Goal: Transaction & Acquisition: Book appointment/travel/reservation

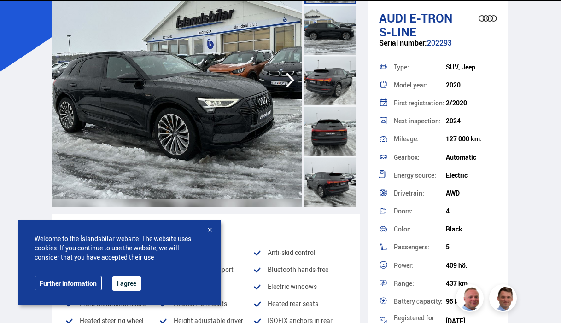
scroll to position [108, 0]
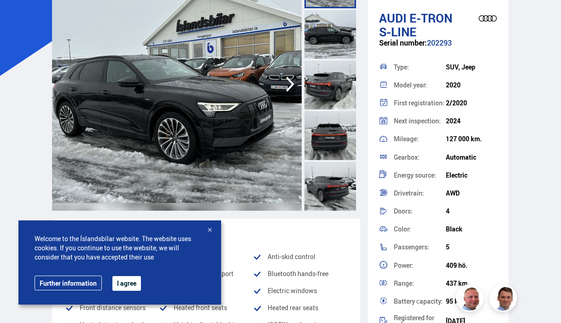
click at [322, 85] on div at bounding box center [330, 84] width 52 height 51
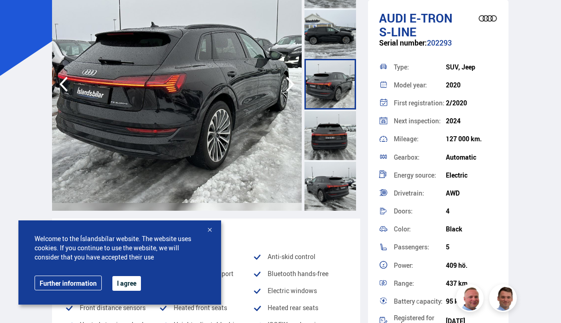
click at [324, 117] on div at bounding box center [330, 135] width 52 height 51
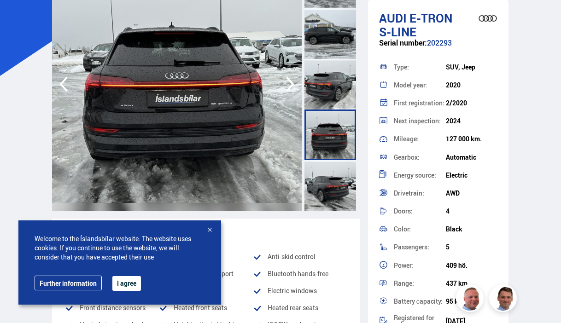
scroll to position [0, 0]
click at [329, 151] on div at bounding box center [330, 135] width 52 height 51
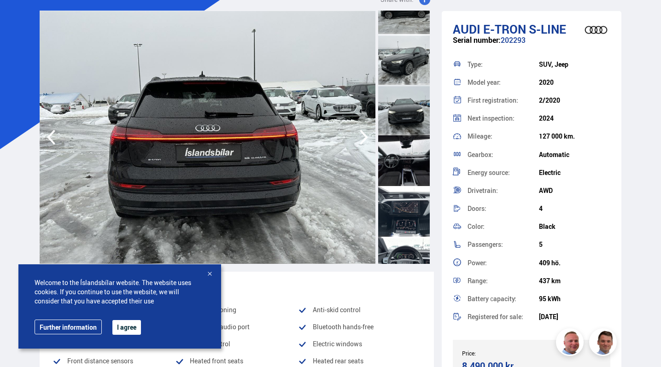
scroll to position [58, 0]
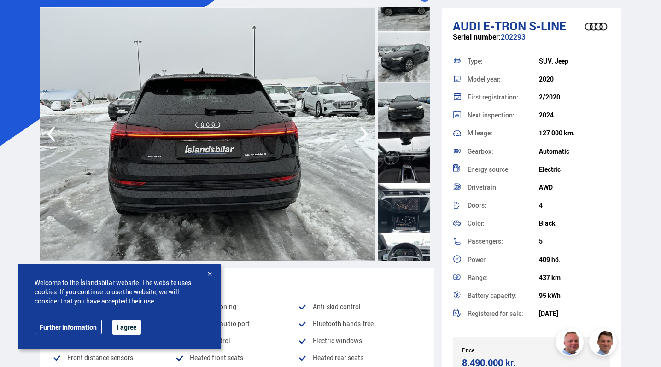
click at [391, 166] on div at bounding box center [404, 157] width 52 height 51
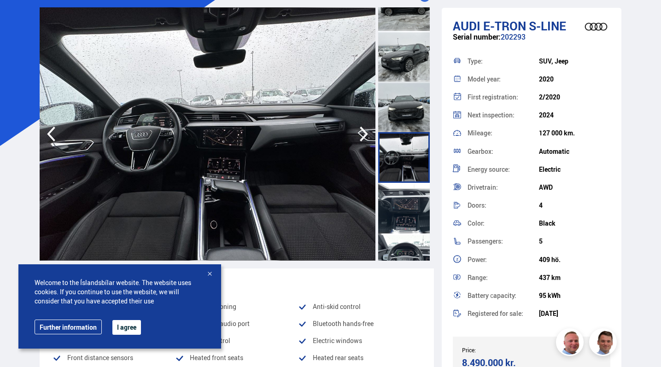
click at [393, 201] on div at bounding box center [404, 208] width 52 height 51
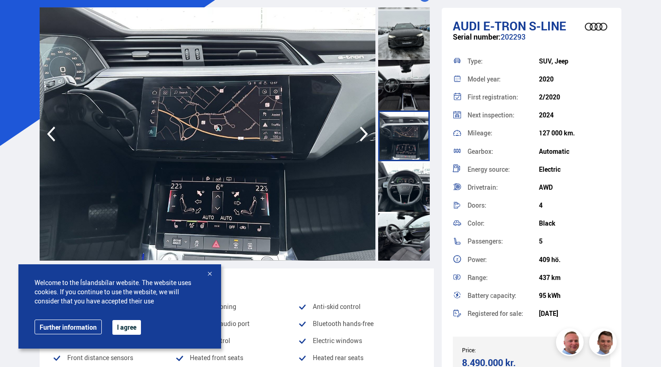
scroll to position [361, 0]
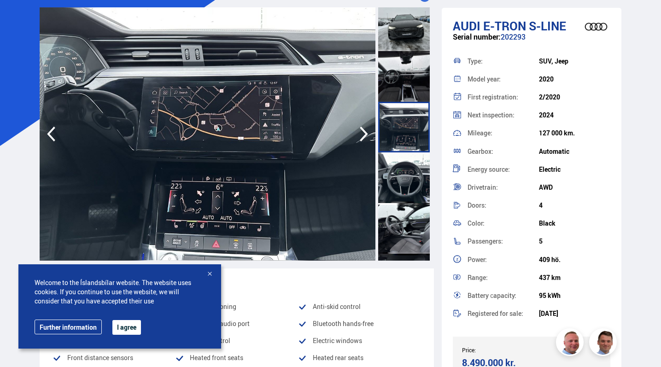
click at [393, 201] on div at bounding box center [404, 177] width 52 height 51
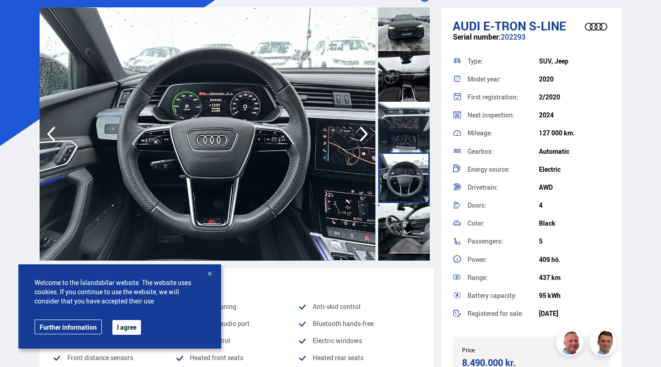
click at [394, 214] on div at bounding box center [404, 228] width 52 height 51
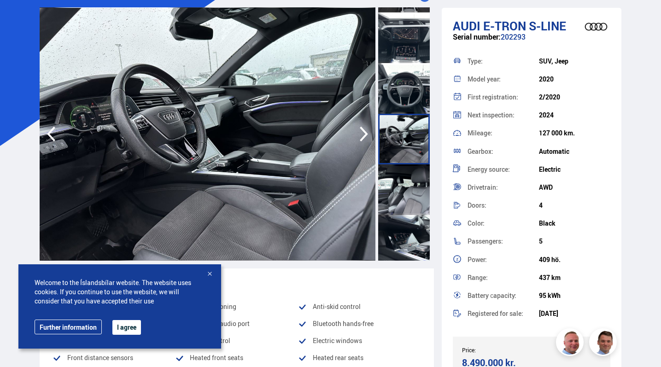
scroll to position [457, 0]
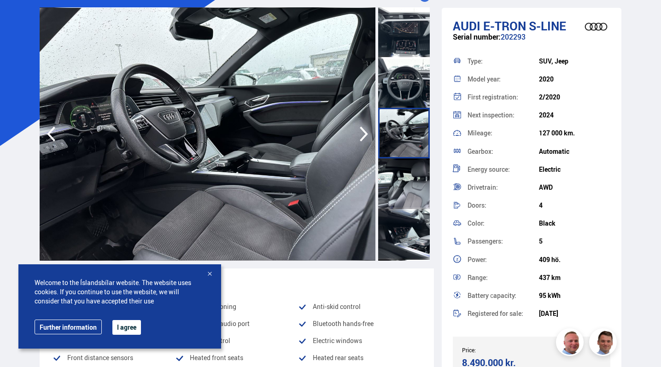
click at [395, 202] on div at bounding box center [404, 183] width 52 height 51
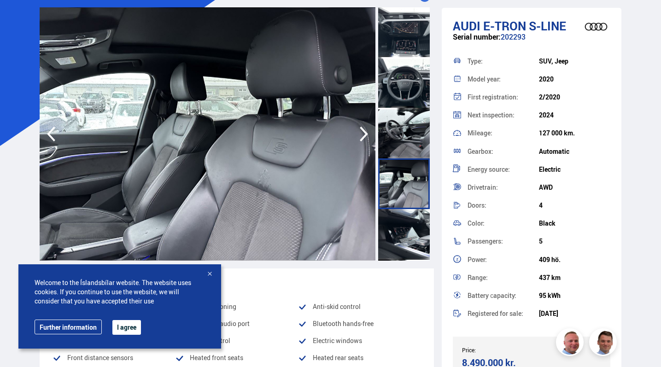
click at [398, 227] on div at bounding box center [404, 234] width 52 height 51
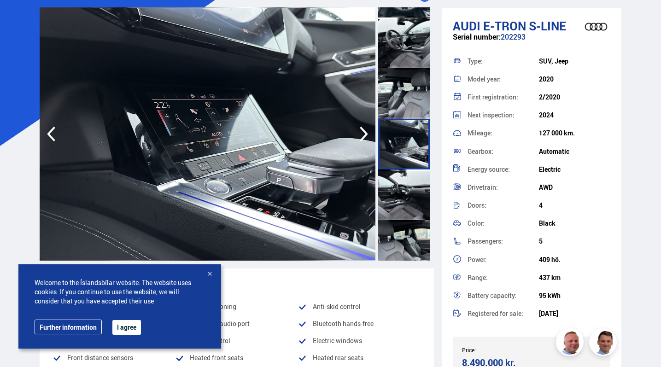
click at [401, 203] on div at bounding box center [404, 194] width 52 height 51
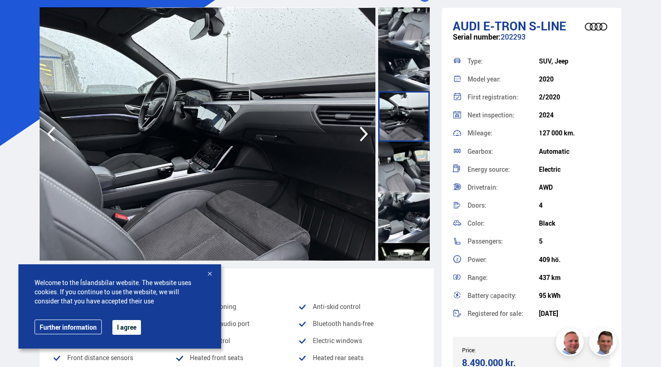
scroll to position [626, 0]
click at [401, 203] on div at bounding box center [404, 217] width 52 height 51
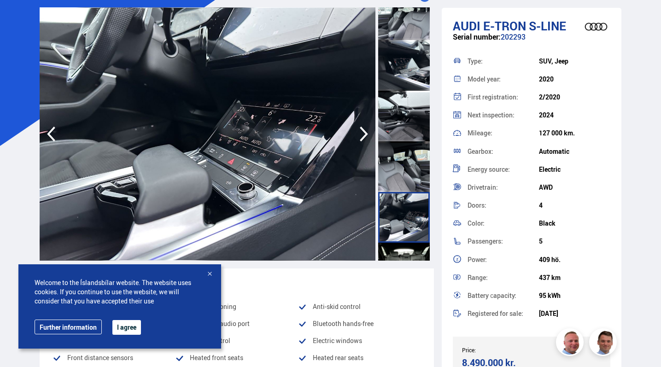
scroll to position [787, 0]
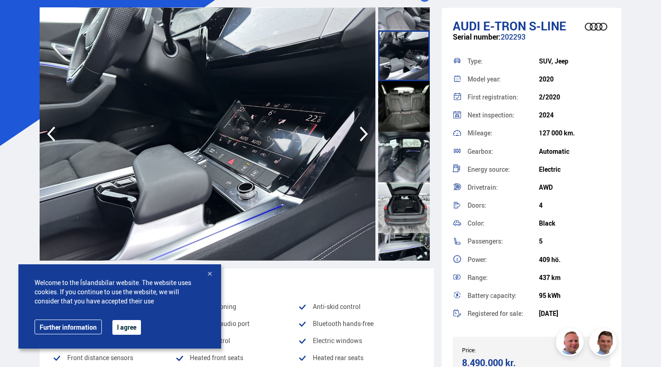
click at [404, 192] on div at bounding box center [404, 207] width 52 height 51
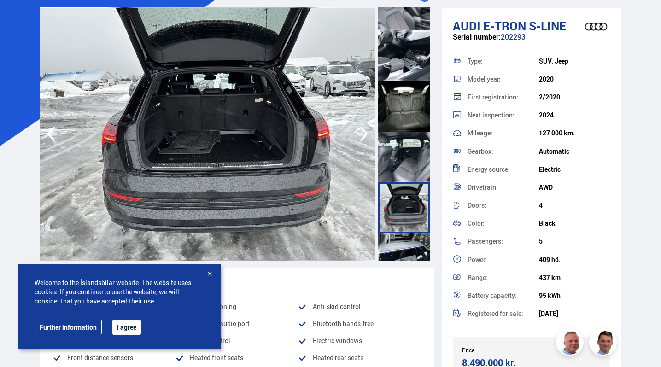
scroll to position [887, 0]
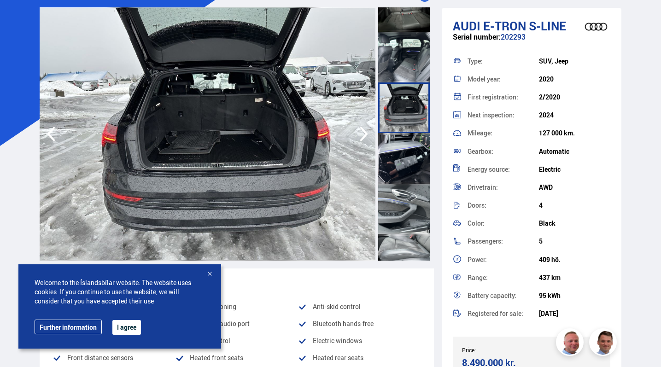
click at [404, 192] on div at bounding box center [404, 209] width 52 height 51
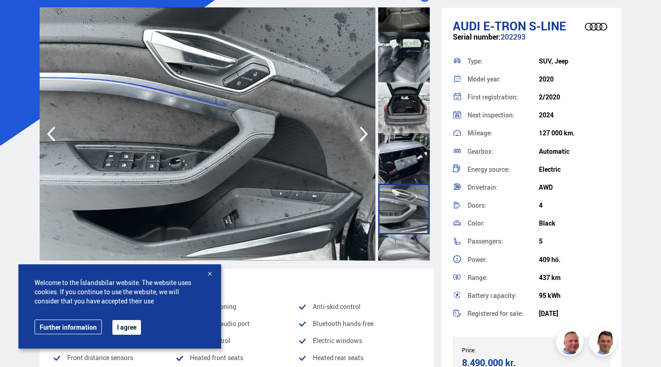
click at [405, 167] on div at bounding box center [404, 158] width 52 height 51
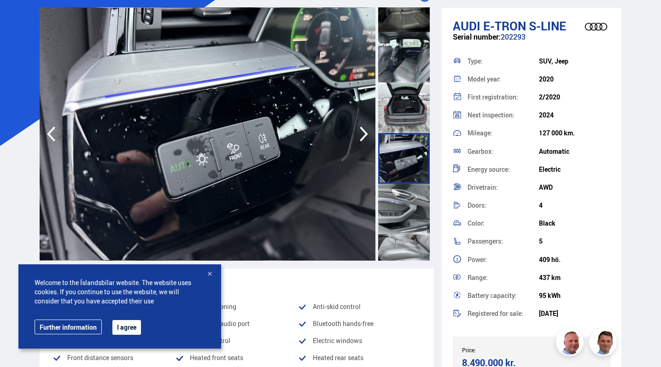
click at [410, 216] on div at bounding box center [404, 209] width 52 height 51
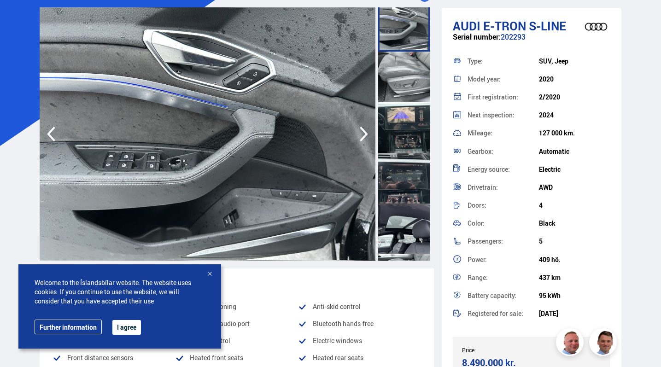
scroll to position [1071, 0]
click at [420, 206] on div at bounding box center [404, 228] width 52 height 51
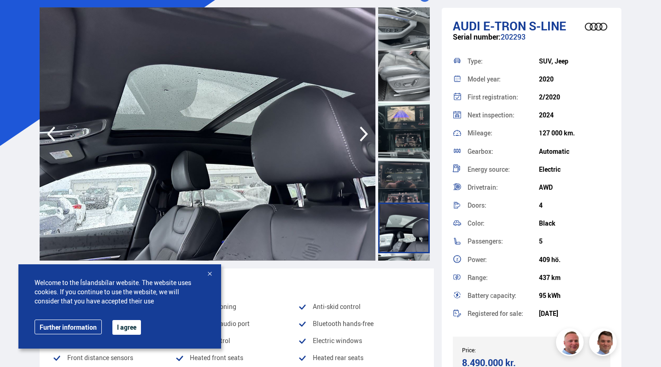
click at [418, 216] on div at bounding box center [404, 228] width 52 height 51
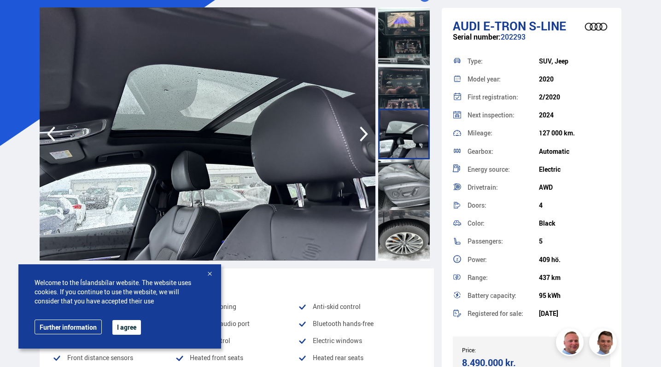
click at [418, 193] on div at bounding box center [404, 184] width 52 height 51
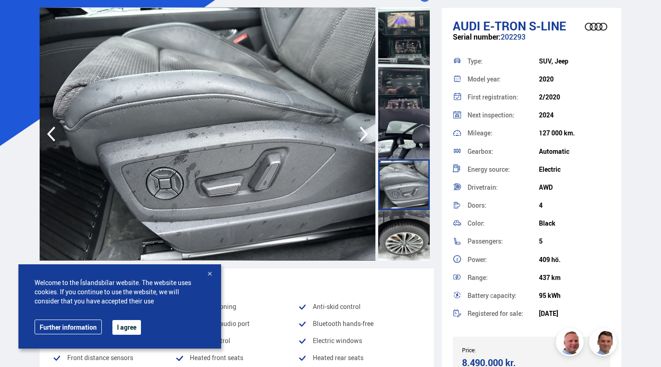
scroll to position [1165, 0]
click at [413, 217] on div at bounding box center [404, 235] width 52 height 51
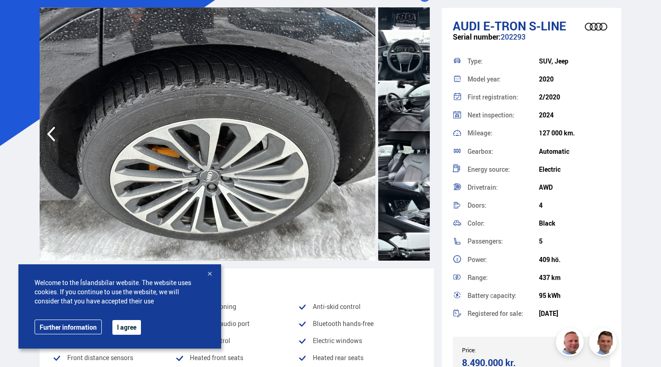
scroll to position [197, 0]
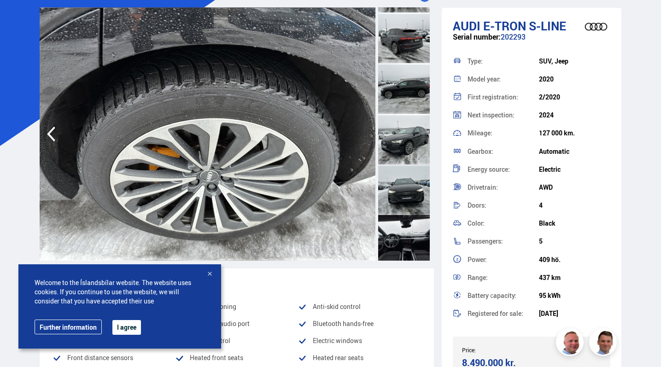
click at [410, 148] on div at bounding box center [404, 139] width 52 height 51
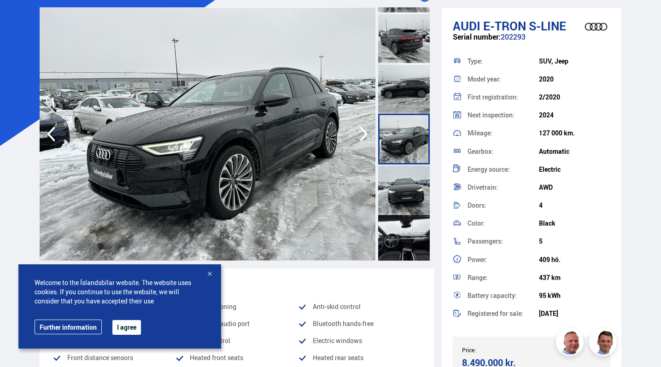
click at [404, 208] on div at bounding box center [404, 189] width 52 height 51
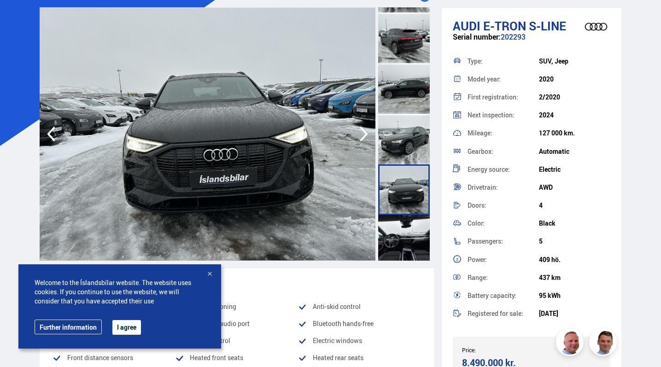
click at [410, 118] on div at bounding box center [404, 139] width 52 height 51
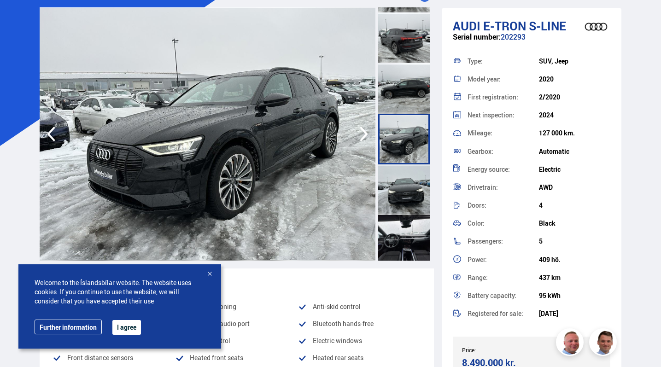
click at [410, 96] on div at bounding box center [404, 88] width 52 height 51
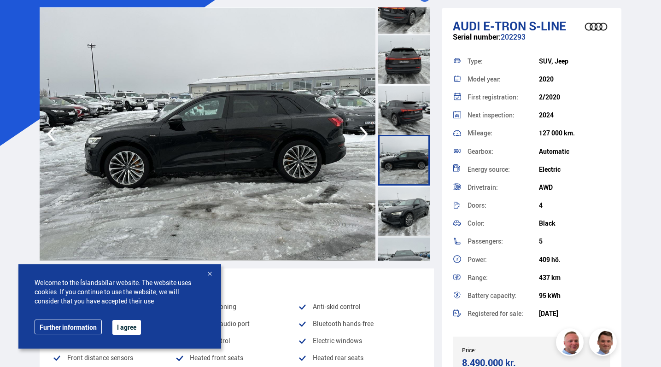
scroll to position [116, 0]
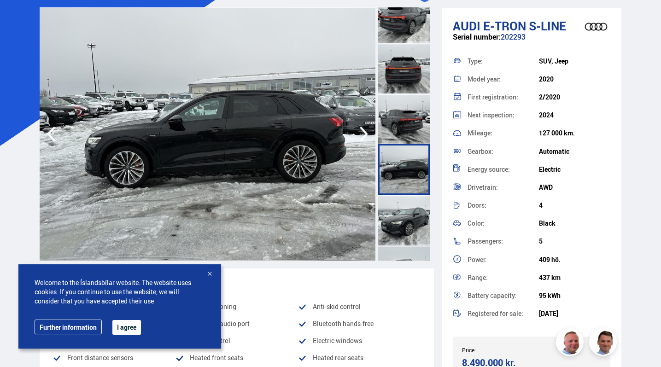
click at [409, 113] on div at bounding box center [404, 118] width 52 height 51
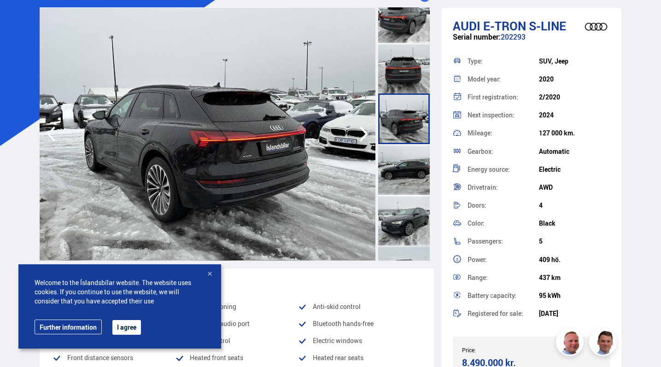
click at [408, 68] on div at bounding box center [404, 68] width 52 height 51
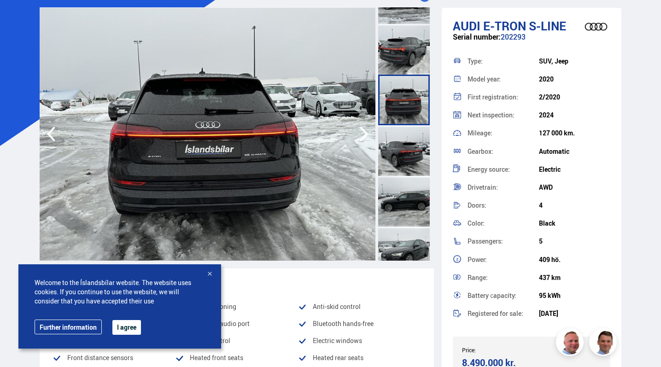
scroll to position [73, 0]
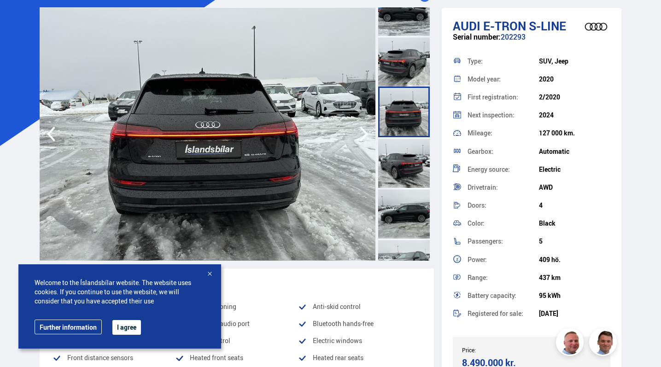
click at [409, 81] on div at bounding box center [404, 61] width 52 height 51
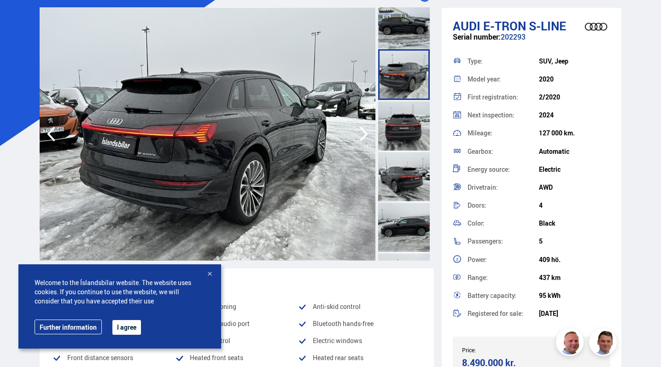
scroll to position [40, 0]
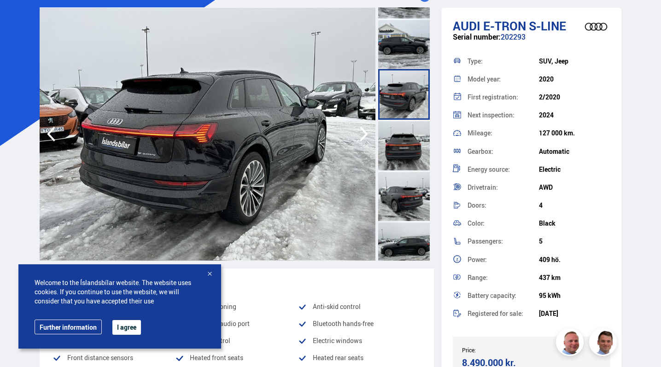
click at [405, 55] on div at bounding box center [404, 43] width 52 height 51
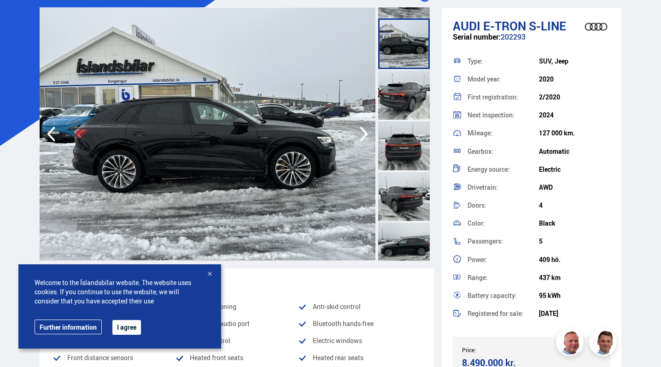
click at [402, 90] on div at bounding box center [404, 94] width 52 height 51
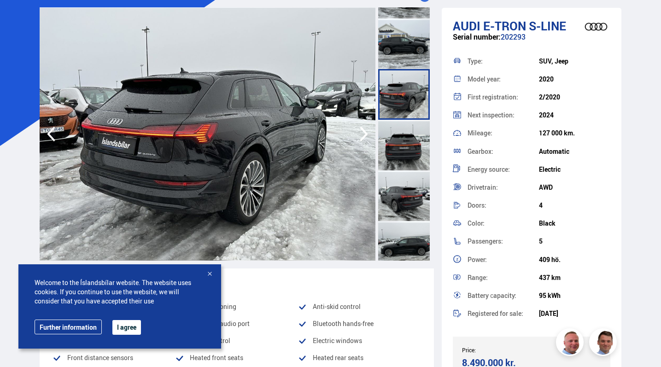
click at [397, 189] on div at bounding box center [404, 195] width 52 height 51
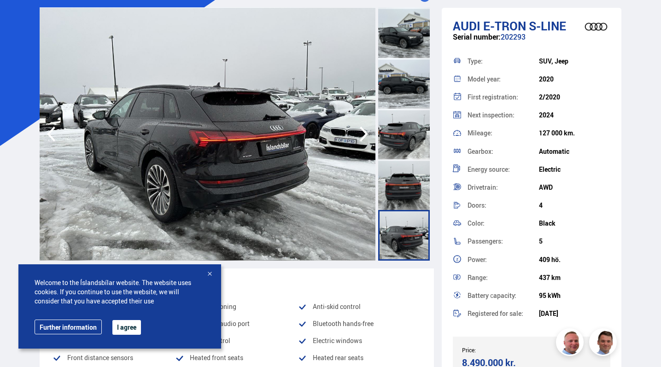
scroll to position [0, 0]
click at [410, 36] on div at bounding box center [404, 32] width 52 height 51
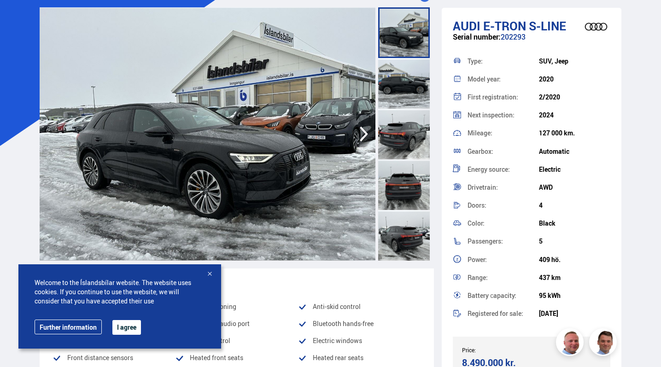
click at [403, 88] on div at bounding box center [404, 83] width 52 height 51
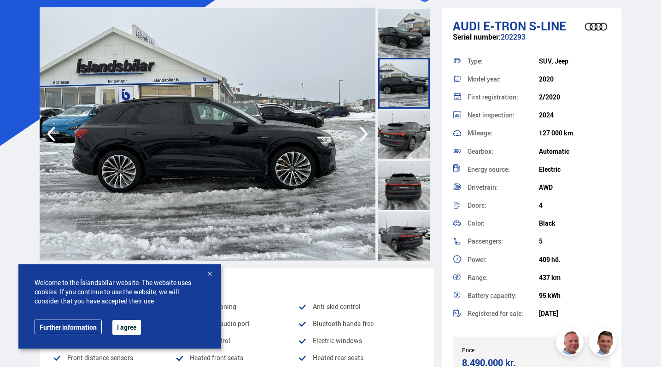
click at [395, 135] on div at bounding box center [404, 134] width 52 height 51
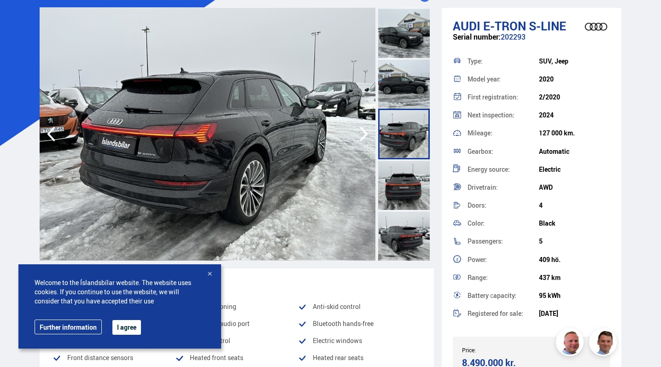
click at [395, 169] on div at bounding box center [404, 184] width 52 height 51
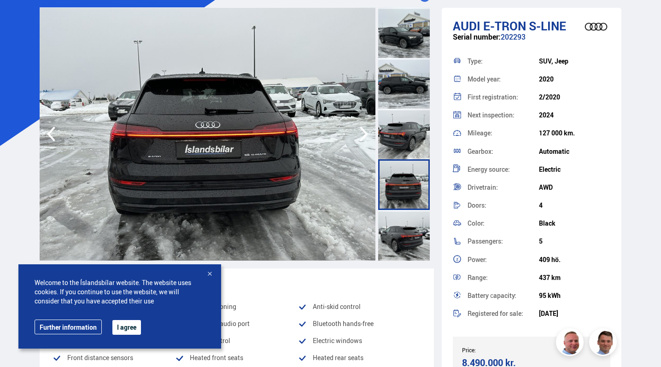
click at [399, 206] on div at bounding box center [404, 184] width 52 height 51
click at [401, 227] on div at bounding box center [404, 235] width 52 height 51
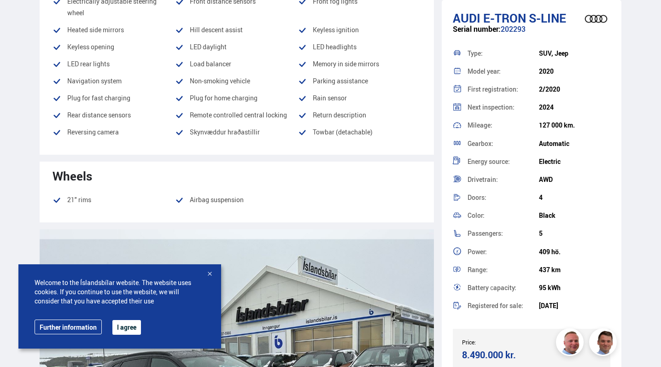
scroll to position [1185, 0]
